Goal: Task Accomplishment & Management: Complete application form

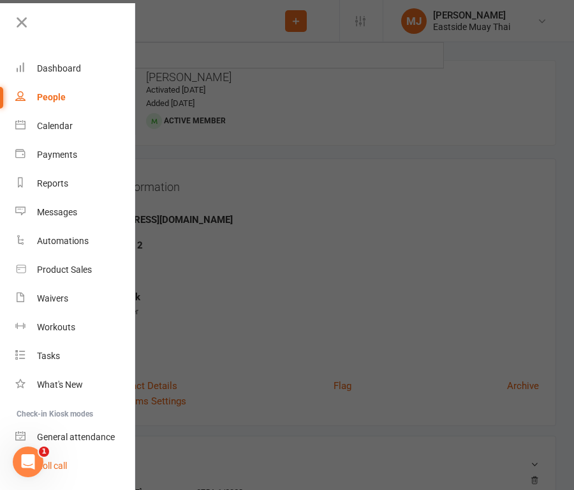
type input "kaysa"
click at [333, 393] on div at bounding box center [287, 245] width 574 height 490
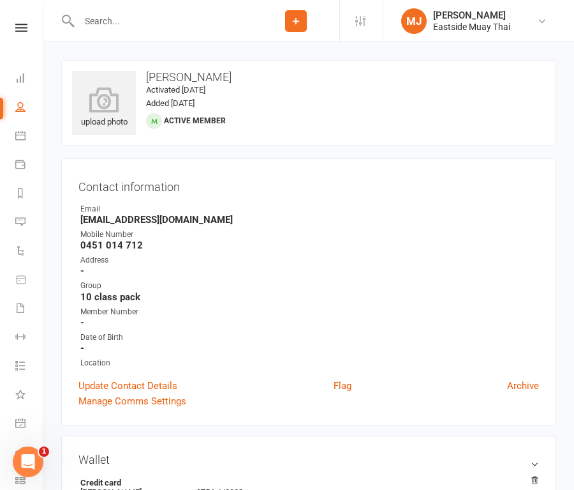
click at [126, 23] on input "text" at bounding box center [163, 21] width 177 height 18
click at [300, 12] on button "Add" at bounding box center [296, 21] width 22 height 22
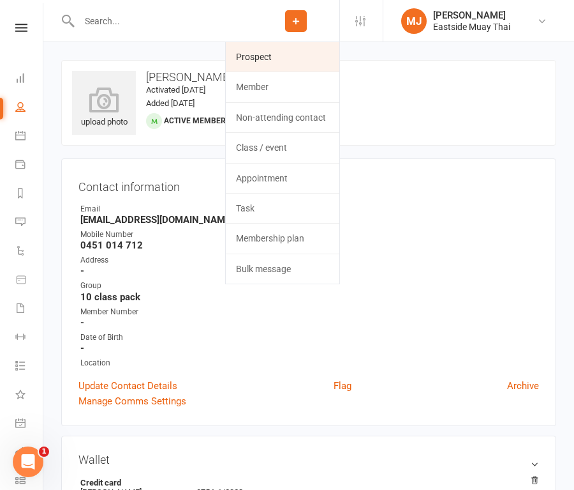
click at [264, 63] on link "Prospect" at bounding box center [283, 56] width 114 height 29
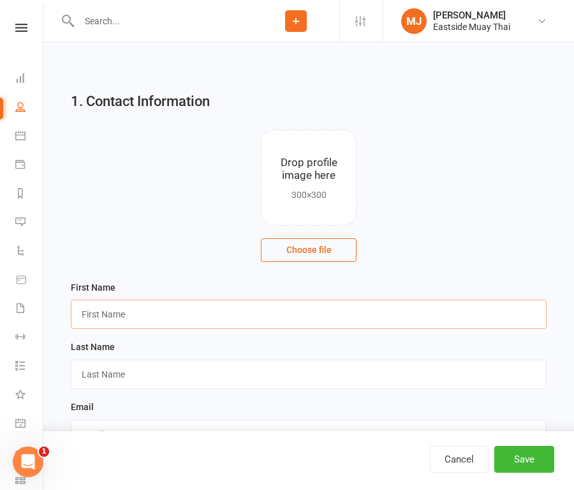
click at [124, 320] on input "text" at bounding box center [309, 313] width 476 height 29
type input "Kaysa"
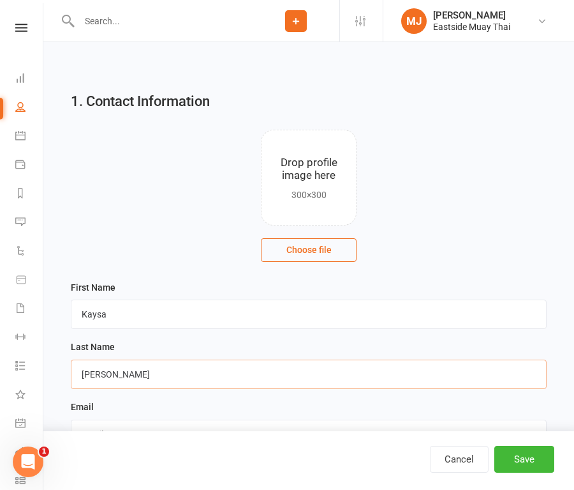
type input "[PERSON_NAME]"
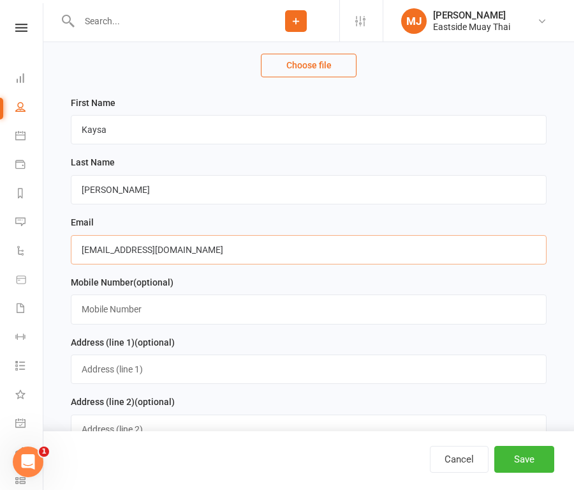
scroll to position [186, 0]
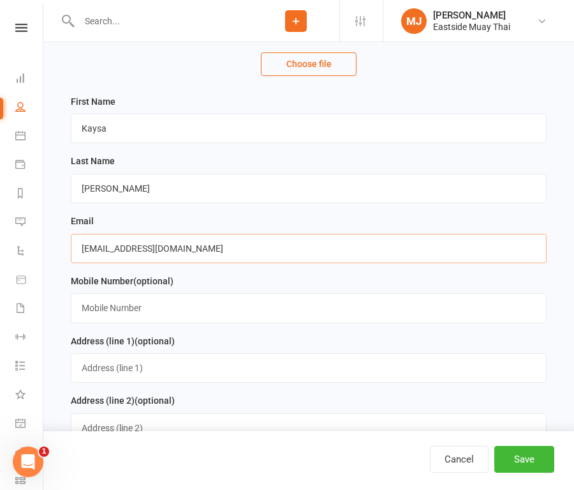
type input "[EMAIL_ADDRESS][DOMAIN_NAME]"
click at [227, 309] on input "text" at bounding box center [309, 307] width 476 height 29
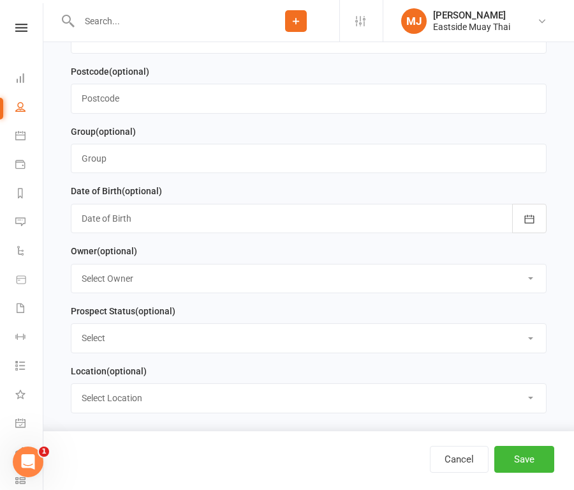
scroll to position [695, 0]
type input "0466902597"
click at [527, 456] on button "Save" at bounding box center [525, 459] width 60 height 27
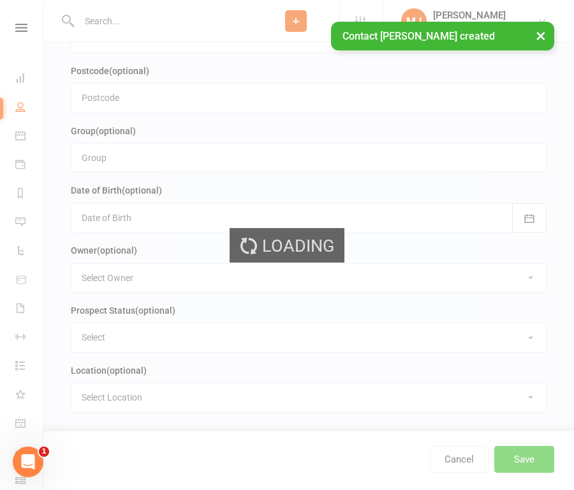
scroll to position [0, 0]
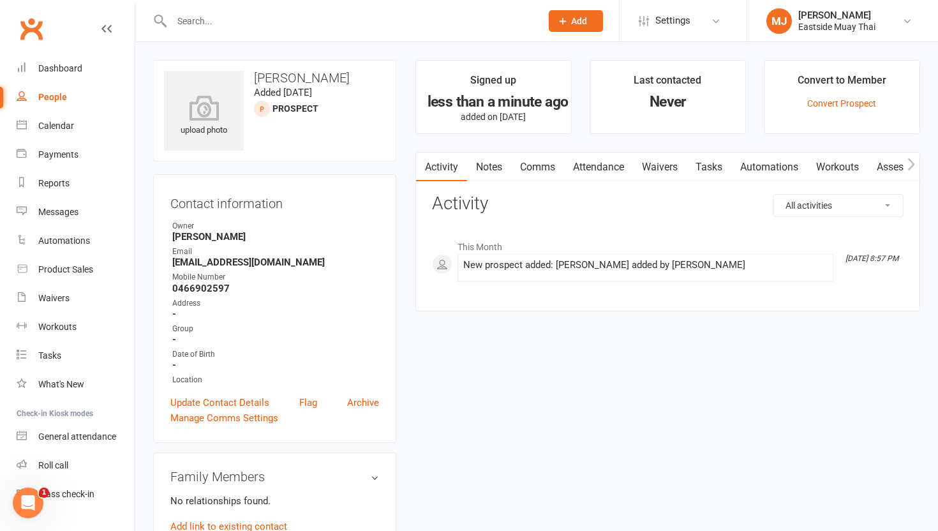
click at [656, 166] on link "Waivers" at bounding box center [660, 167] width 54 height 29
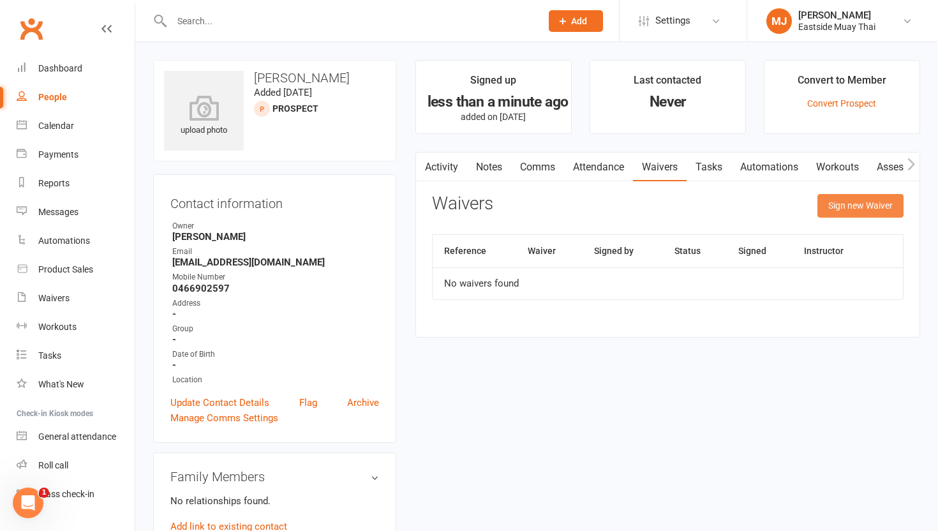
click at [839, 206] on button "Sign new Waiver" at bounding box center [861, 205] width 86 height 23
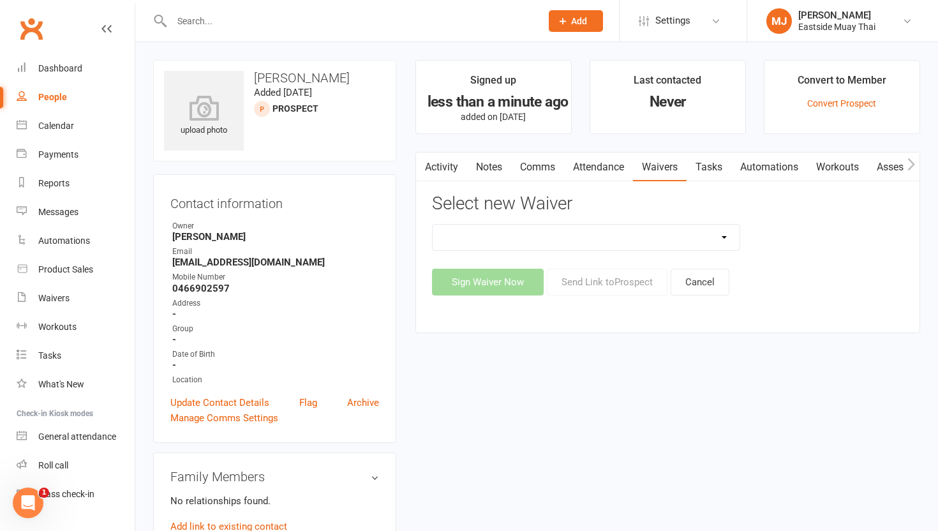
click at [599, 230] on select "Existing member - Waiver only Free Trial New Member Sign Up New Member Sign Up …" at bounding box center [586, 238] width 307 height 26
select select "14784"
click at [433, 225] on select "Existing member - Waiver only Free Trial New Member Sign Up New Member Sign Up …" at bounding box center [586, 238] width 307 height 26
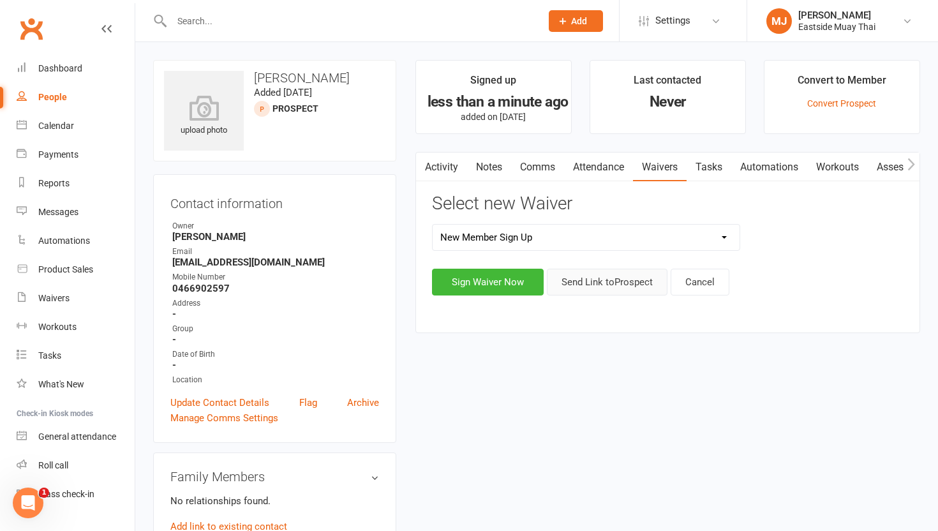
click at [593, 278] on button "Send Link to [GEOGRAPHIC_DATA]" at bounding box center [607, 282] width 121 height 27
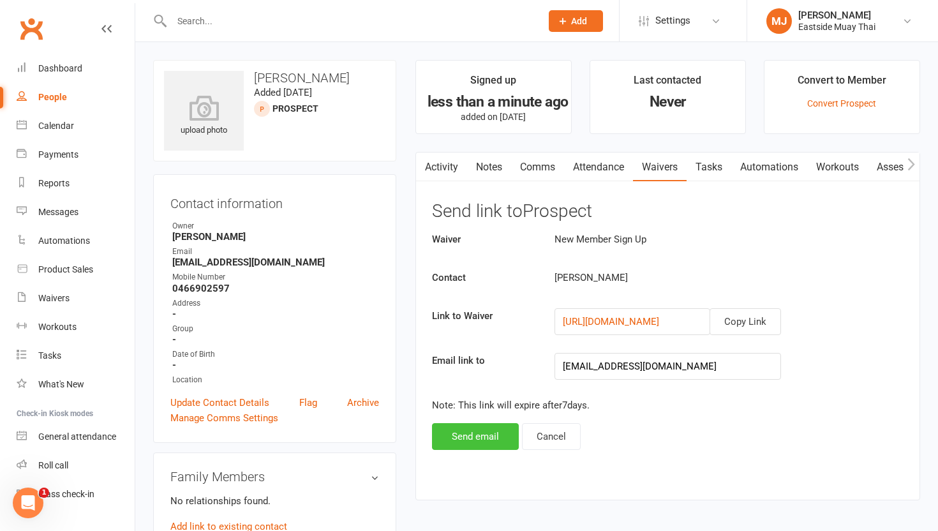
click at [478, 434] on button "Send email" at bounding box center [475, 436] width 87 height 27
